Goal: Find specific page/section: Find specific page/section

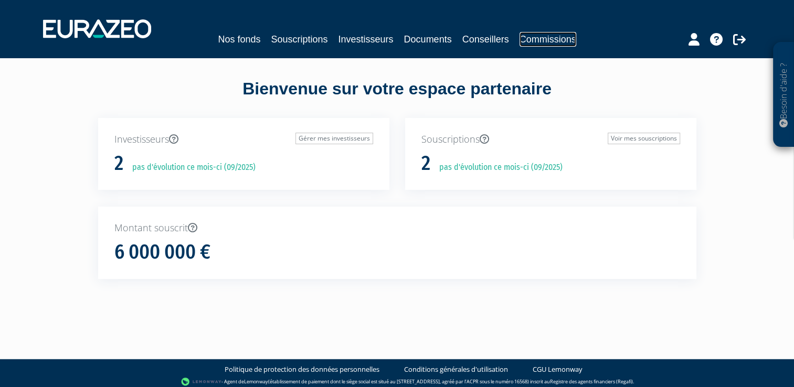
click at [540, 39] on link "Commissions" at bounding box center [548, 39] width 57 height 15
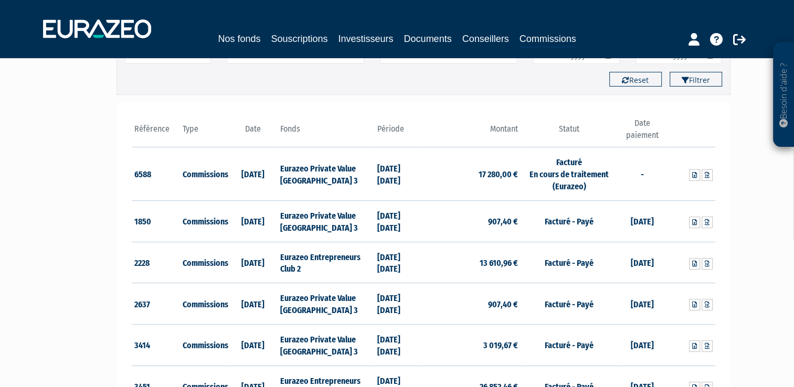
scroll to position [104, 0]
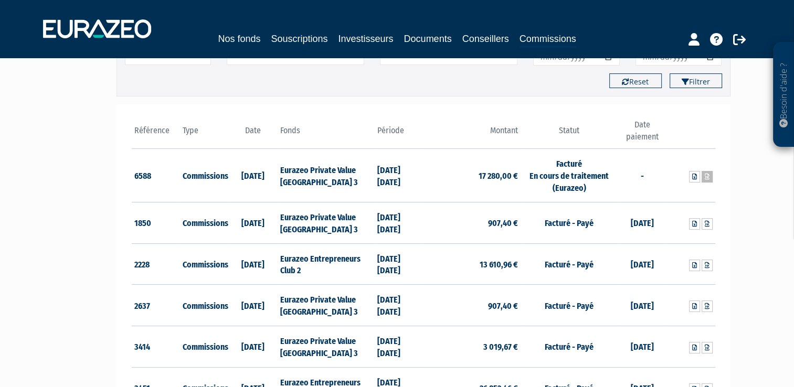
click at [705, 178] on icon at bounding box center [707, 177] width 5 height 6
